Goal: Navigation & Orientation: Understand site structure

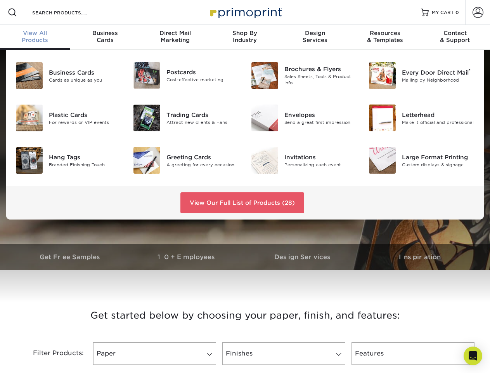
click at [245, 186] on div "View Our Full List of Products (28)" at bounding box center [245, 202] width 478 height 33
click at [12, 12] on span at bounding box center [12, 12] width 9 height 9
click at [478, 12] on span at bounding box center [478, 12] width 11 height 11
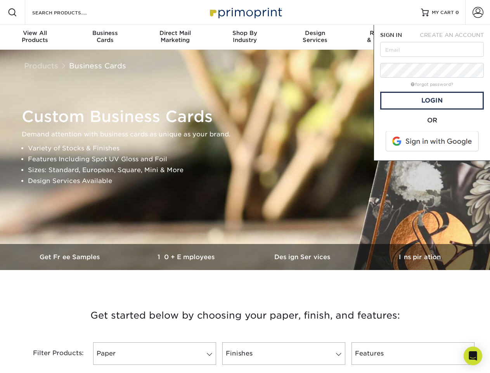
click at [35, 37] on div "View All Products" at bounding box center [35, 37] width 70 height 14
click at [105, 37] on div "Business Cards" at bounding box center [105, 37] width 70 height 14
click at [175, 37] on div "Direct Mail Marketing" at bounding box center [175, 37] width 70 height 14
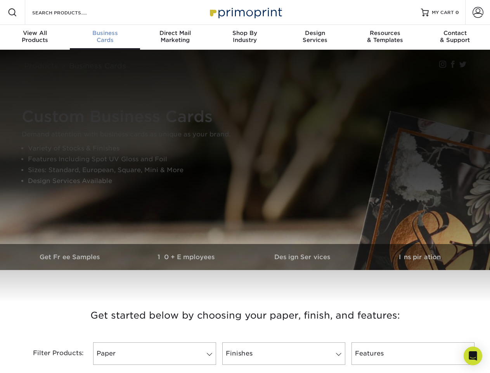
click at [245, 37] on div "Shop By Industry" at bounding box center [245, 37] width 70 height 14
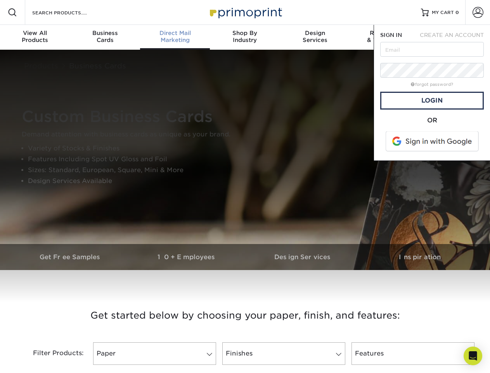
click at [315, 37] on div "Design Services" at bounding box center [315, 37] width 70 height 14
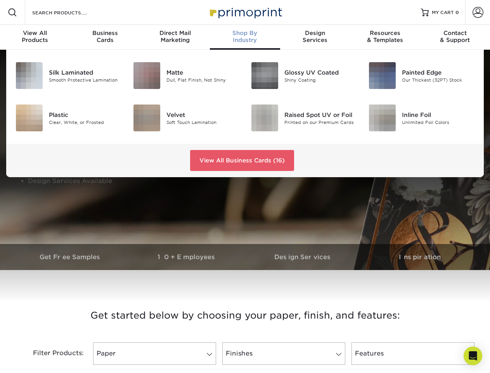
click at [385, 37] on span "SIGN IN" at bounding box center [391, 35] width 22 height 6
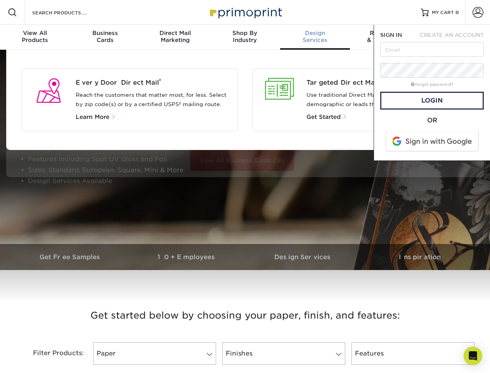
click at [455, 37] on div "Contact & Support" at bounding box center [455, 37] width 70 height 14
